Goal: Use online tool/utility: Utilize a website feature to perform a specific function

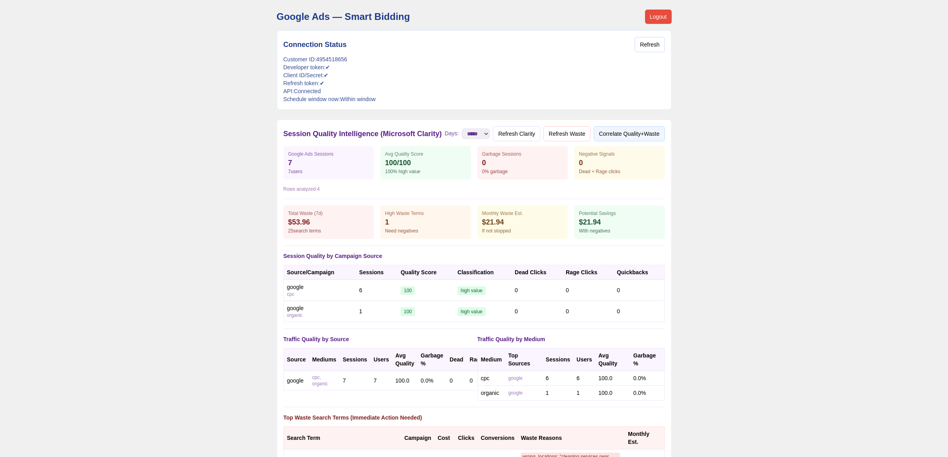
select select "**********"
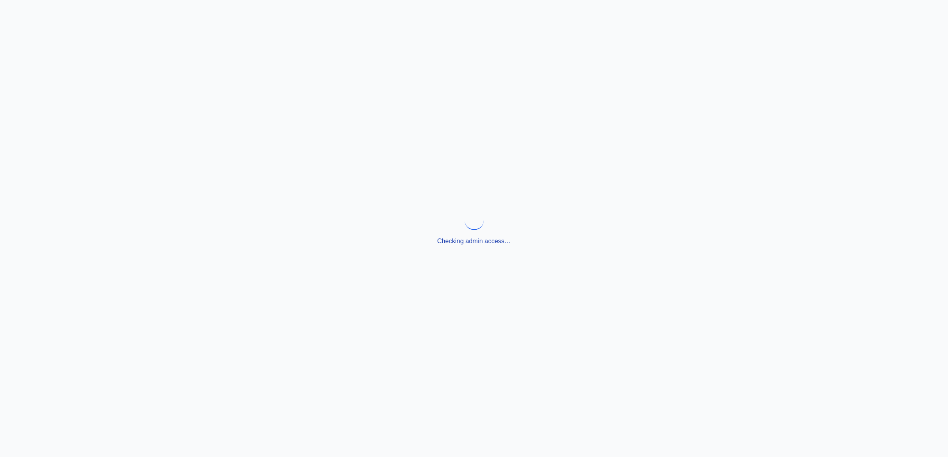
select select "**********"
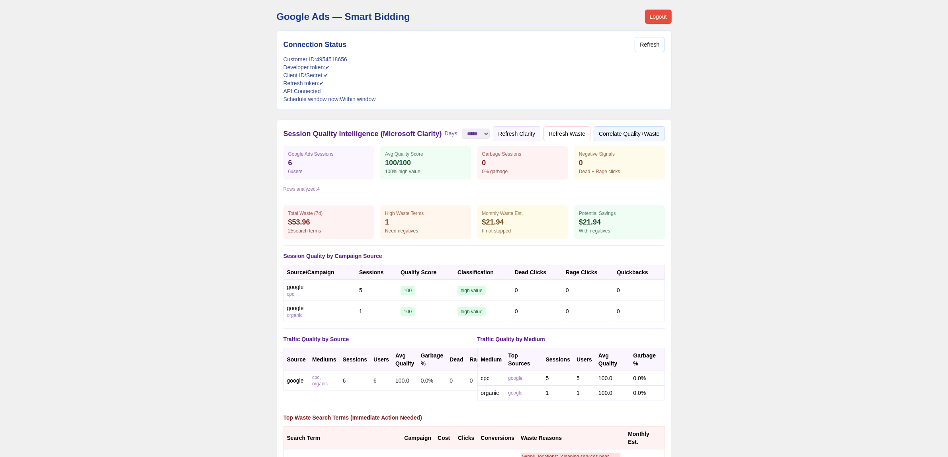
click at [538, 132] on button "Refresh Clarity" at bounding box center [516, 133] width 47 height 15
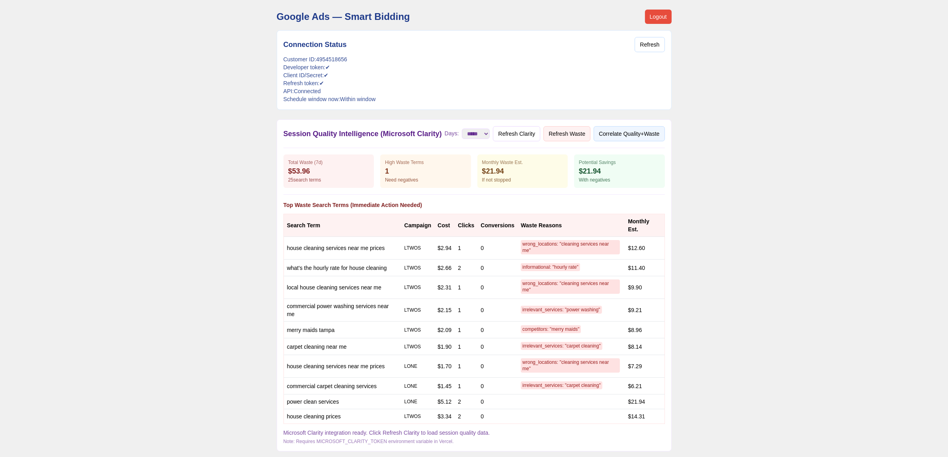
click at [570, 141] on button "Refresh Waste" at bounding box center [566, 133] width 47 height 15
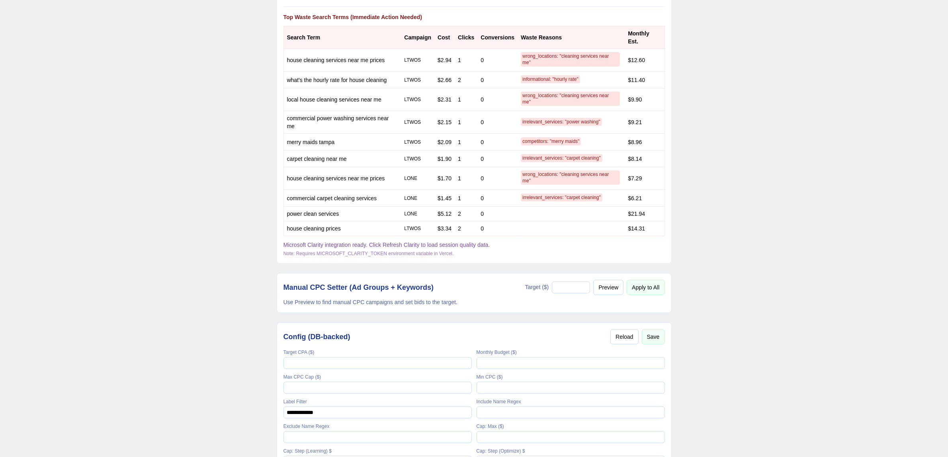
scroll to position [299, 0]
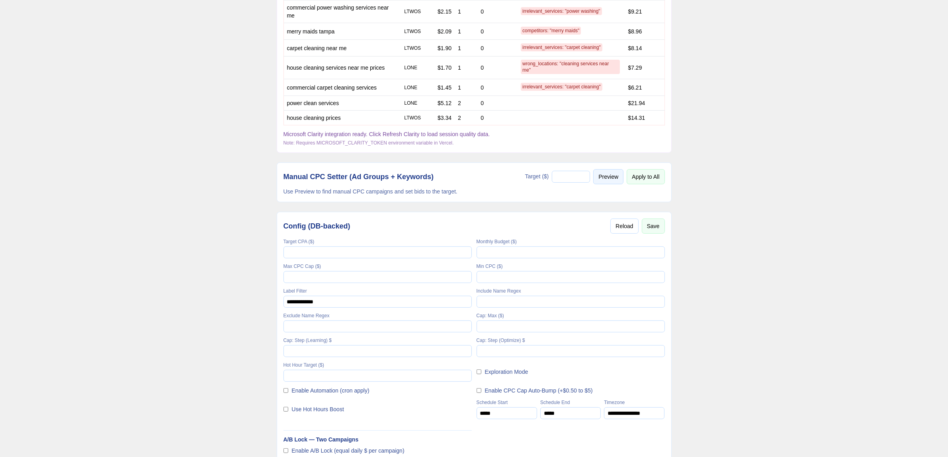
click at [614, 184] on button "Preview" at bounding box center [608, 176] width 30 height 15
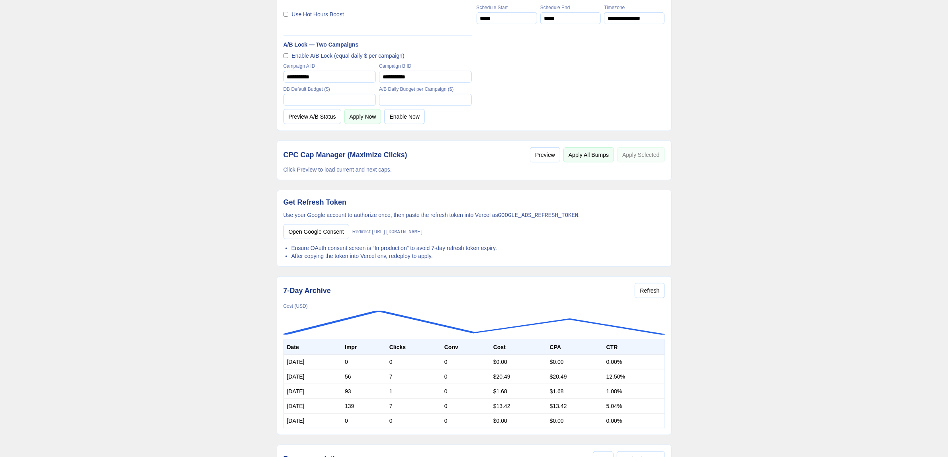
scroll to position [747, 0]
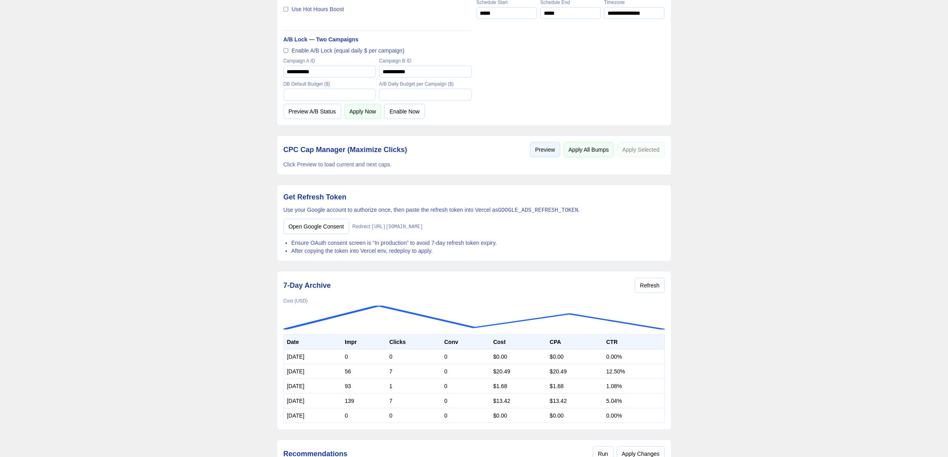
click at [537, 157] on button "Preview" at bounding box center [545, 149] width 30 height 15
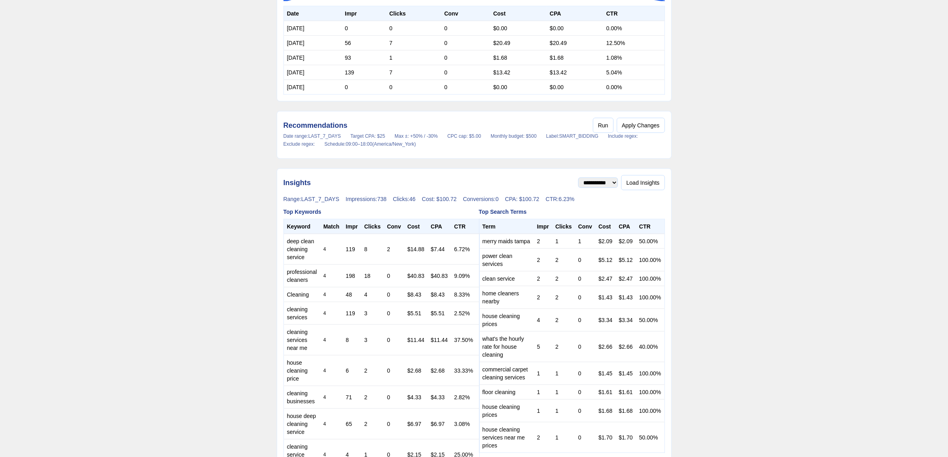
scroll to position [1145, 0]
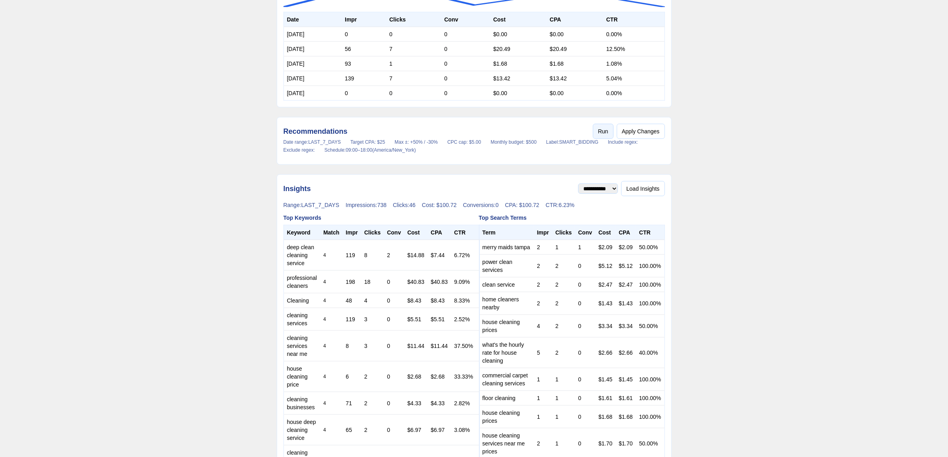
click at [604, 139] on button "Run" at bounding box center [603, 131] width 21 height 15
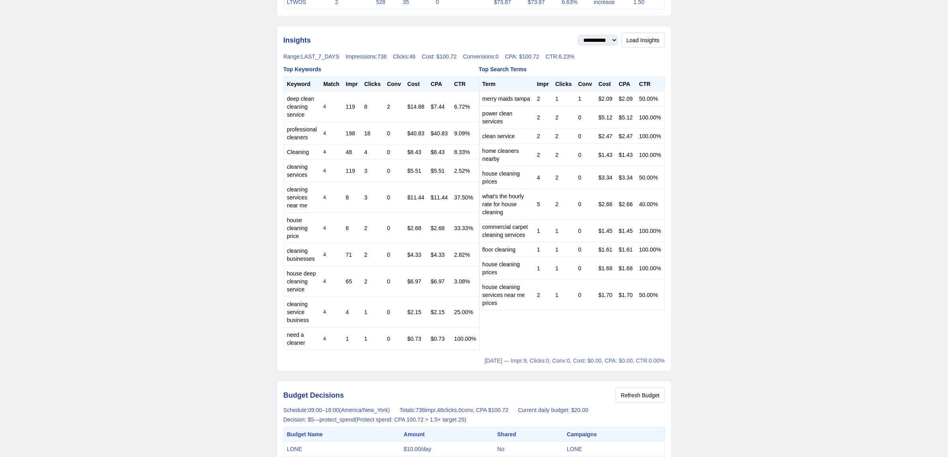
scroll to position [1344, 0]
